Goal: Information Seeking & Learning: Learn about a topic

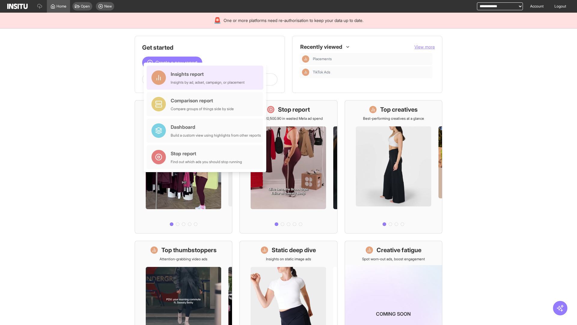
click at [206, 78] on div "Insights report Insights by ad, adset, campaign, or placement" at bounding box center [208, 77] width 74 height 14
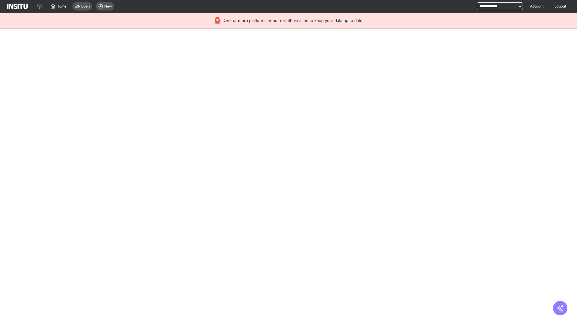
select select "**"
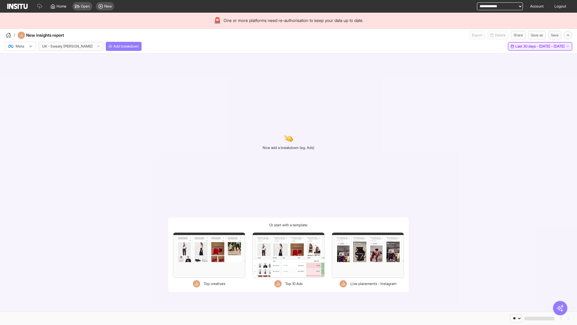
click at [526, 46] on span "Last 30 days - [DATE] - [DATE]" at bounding box center [539, 46] width 49 height 5
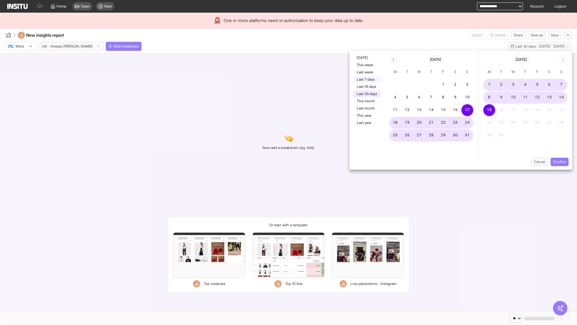
click at [366, 79] on button "Last 7 days" at bounding box center [367, 79] width 28 height 7
